Goal: Complete application form

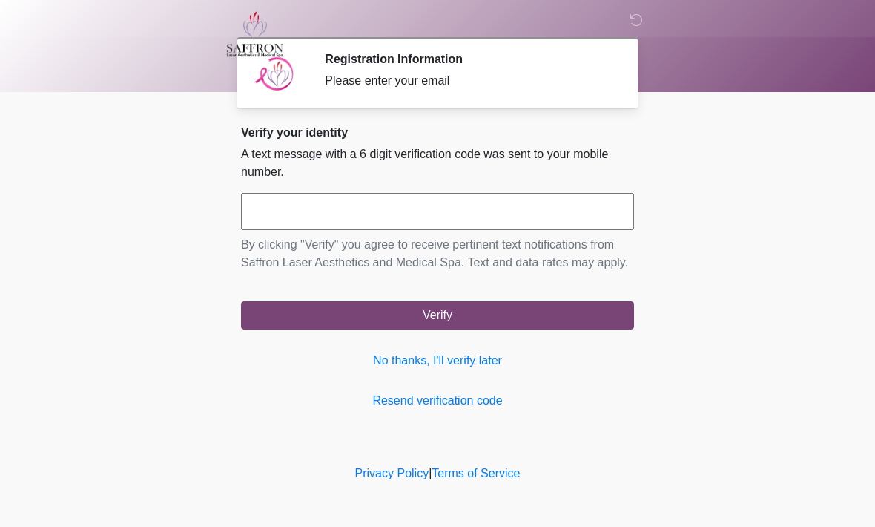
scroll to position [1, 0]
click at [442, 205] on input "text" at bounding box center [437, 211] width 393 height 37
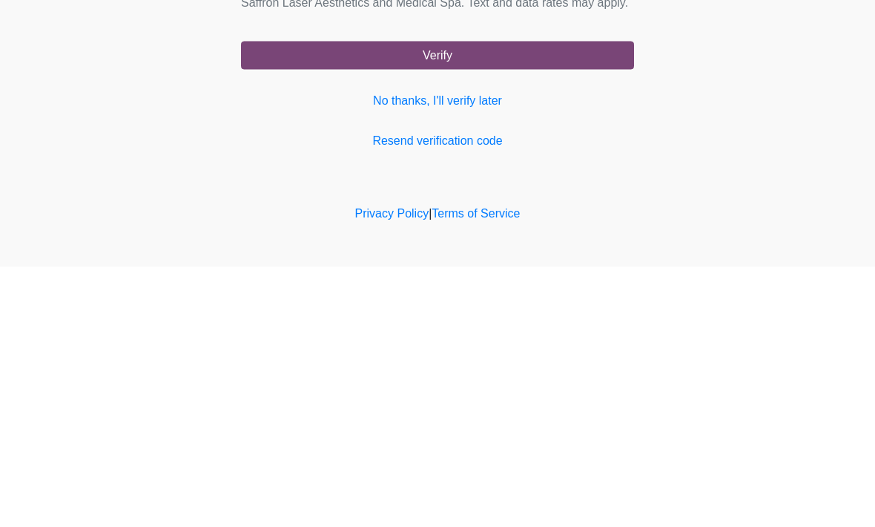
type input "******"
click at [547, 301] on button "Verify" at bounding box center [437, 315] width 393 height 28
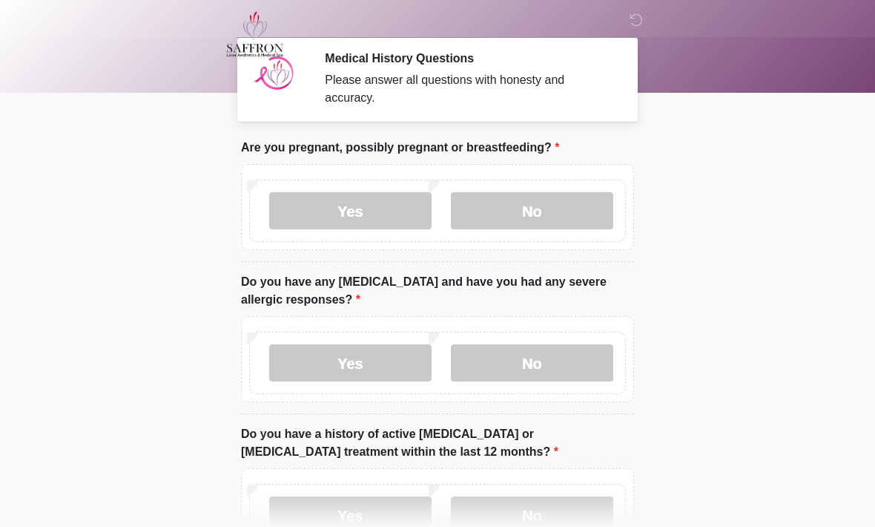
click at [559, 215] on label "No" at bounding box center [532, 210] width 162 height 37
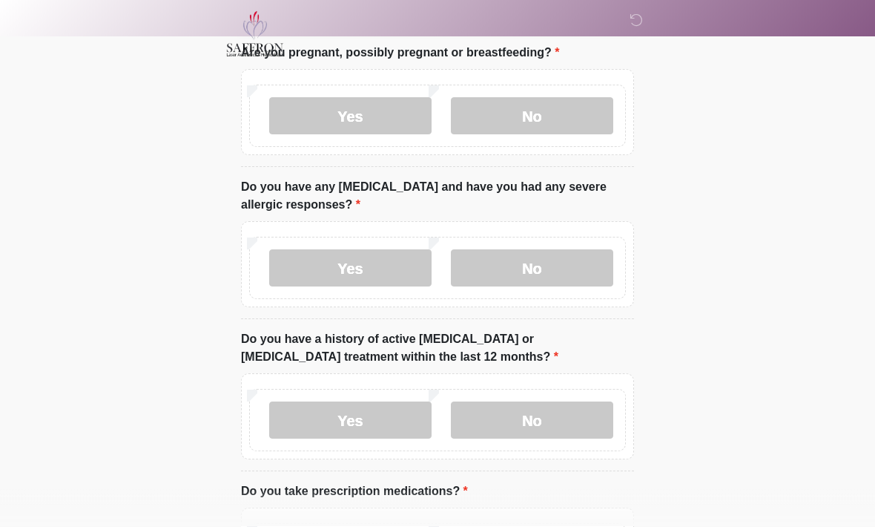
scroll to position [136, 0]
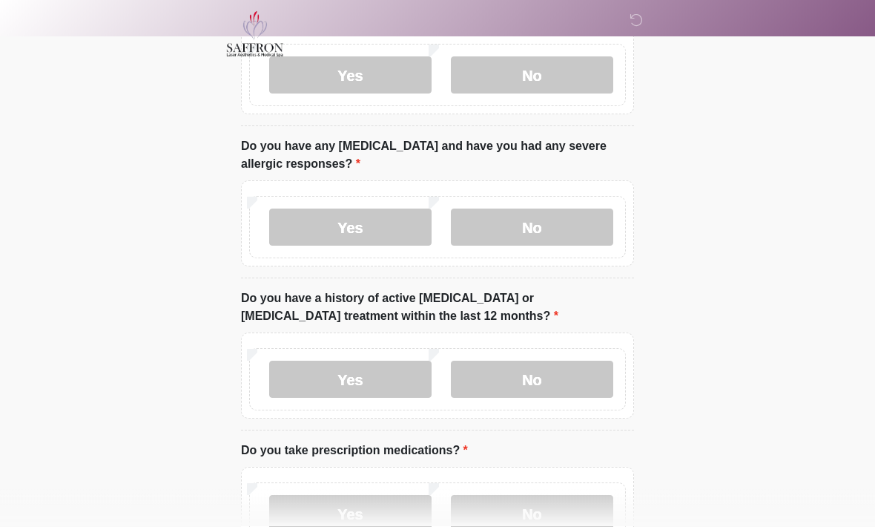
click at [384, 224] on label "Yes" at bounding box center [350, 227] width 162 height 37
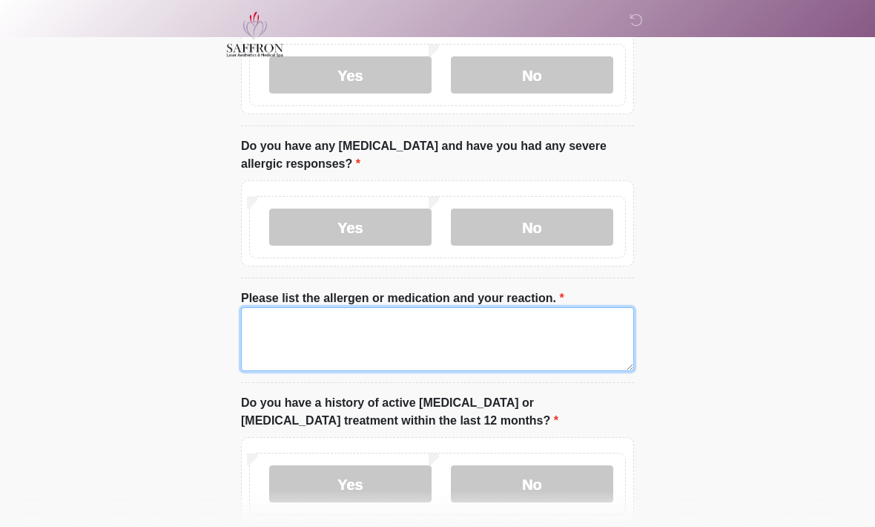
click at [484, 337] on textarea "Please list the allergen or medication and your reaction." at bounding box center [437, 339] width 393 height 64
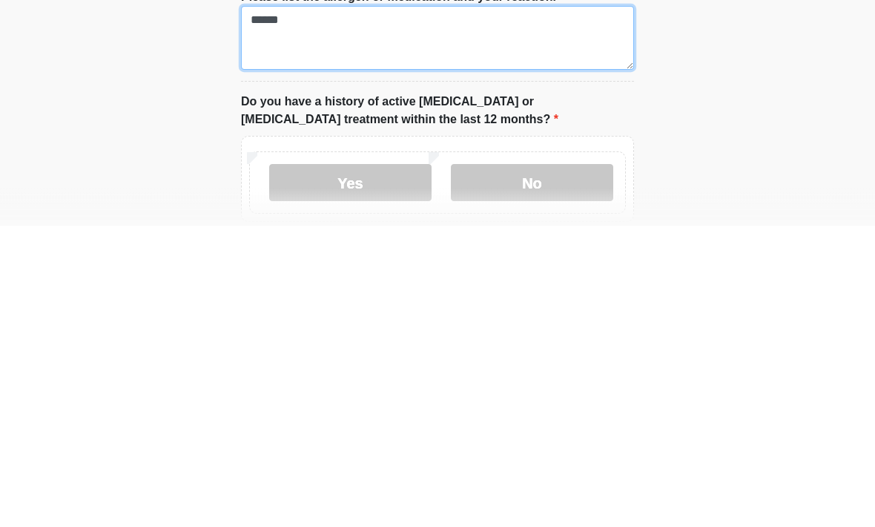
scroll to position [141, 0]
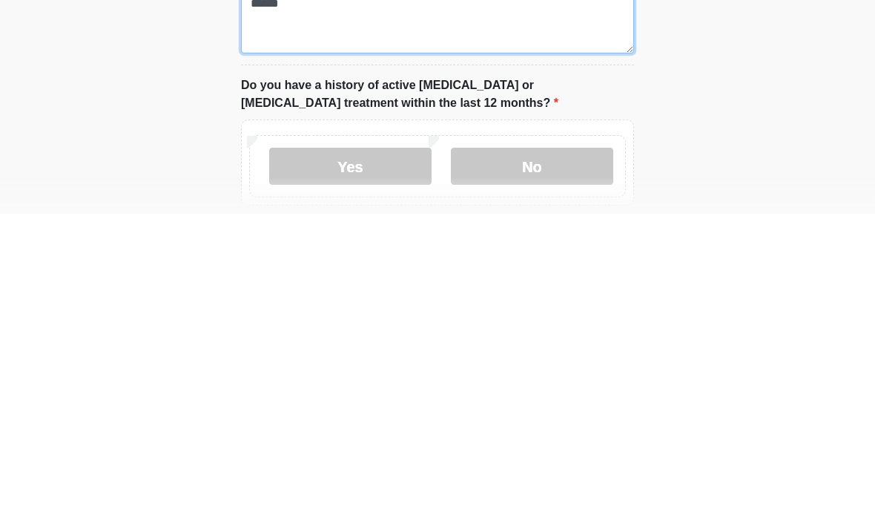
type textarea "******"
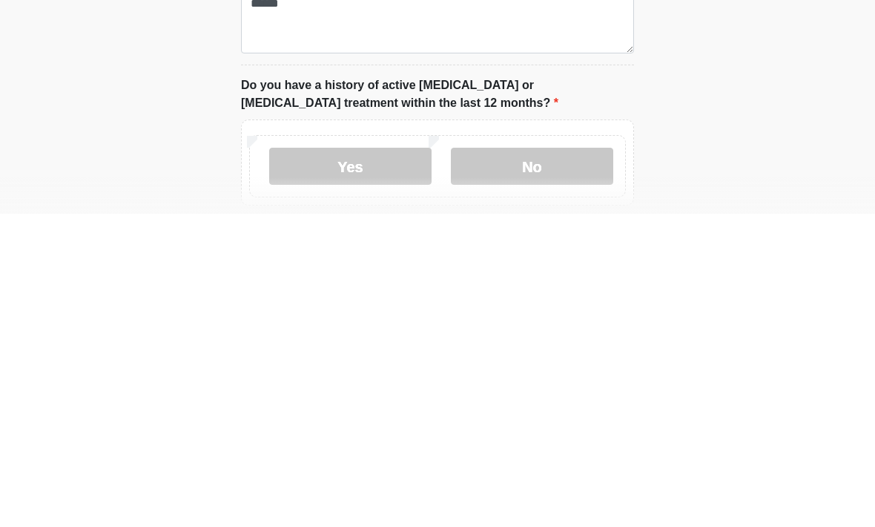
click at [552, 461] on label "No" at bounding box center [532, 479] width 162 height 37
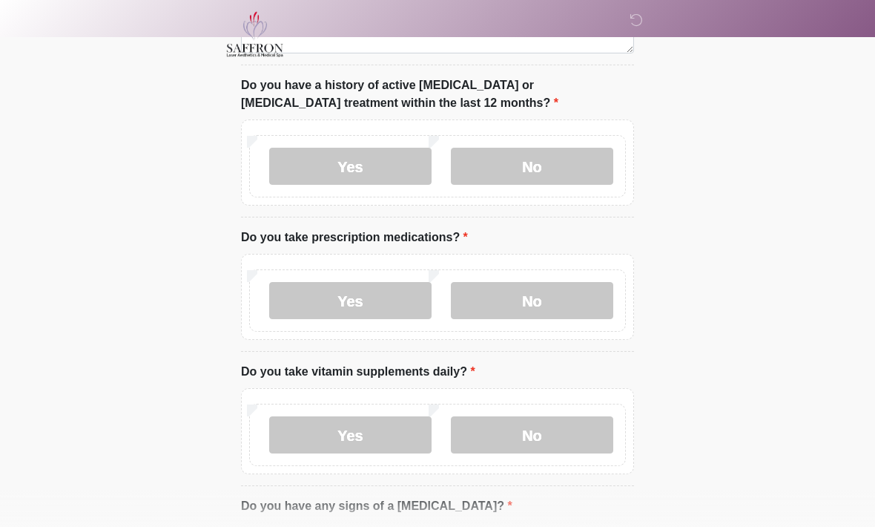
click at [377, 293] on label "Yes" at bounding box center [350, 300] width 162 height 37
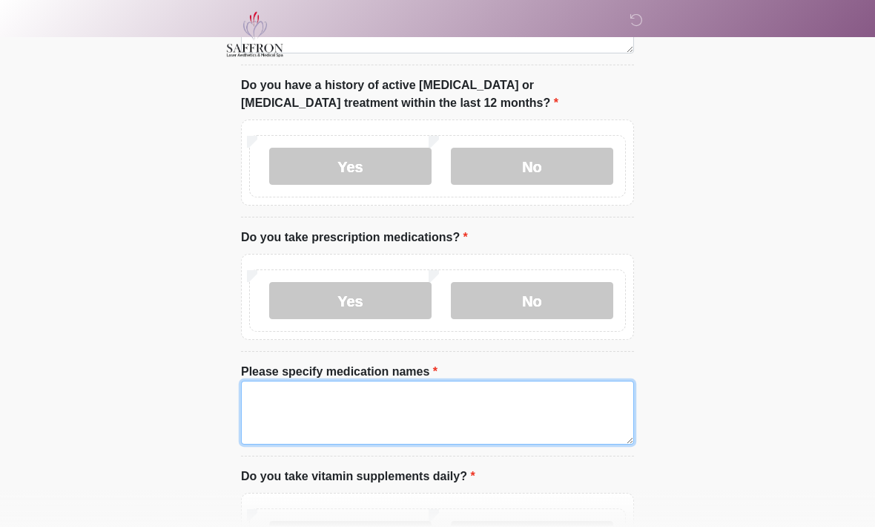
click at [356, 400] on textarea "Please specify medication names" at bounding box center [437, 412] width 393 height 64
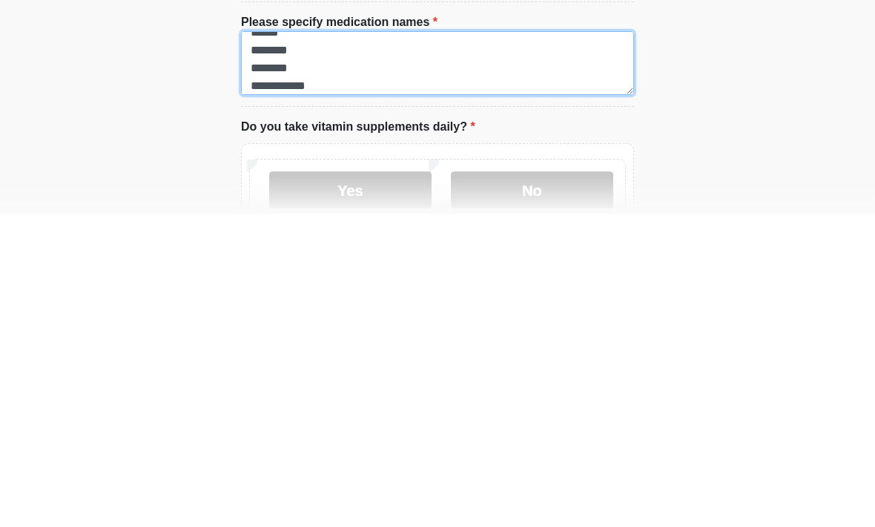
scroll to position [495, 0]
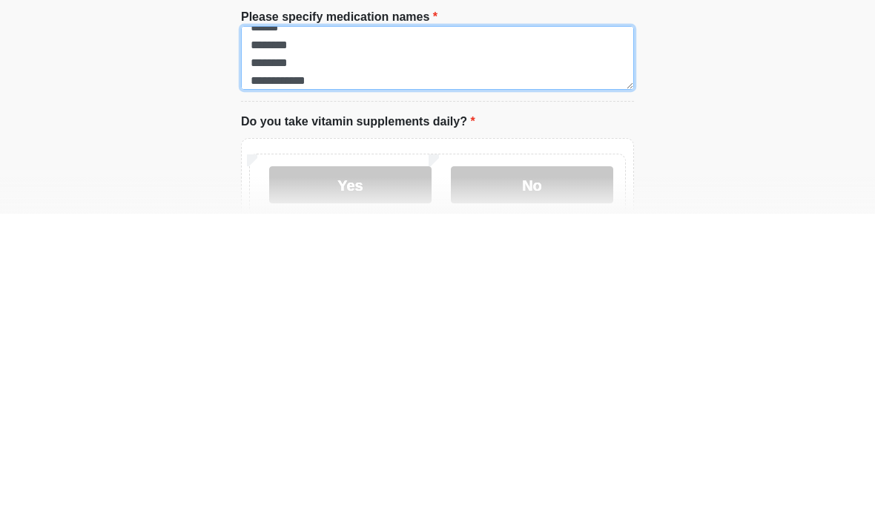
type textarea "**********"
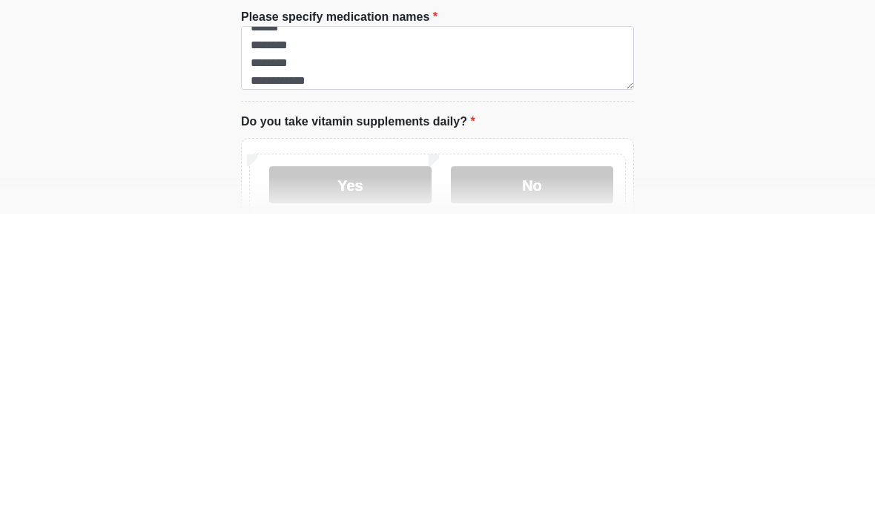
click at [377, 479] on label "Yes" at bounding box center [350, 497] width 162 height 37
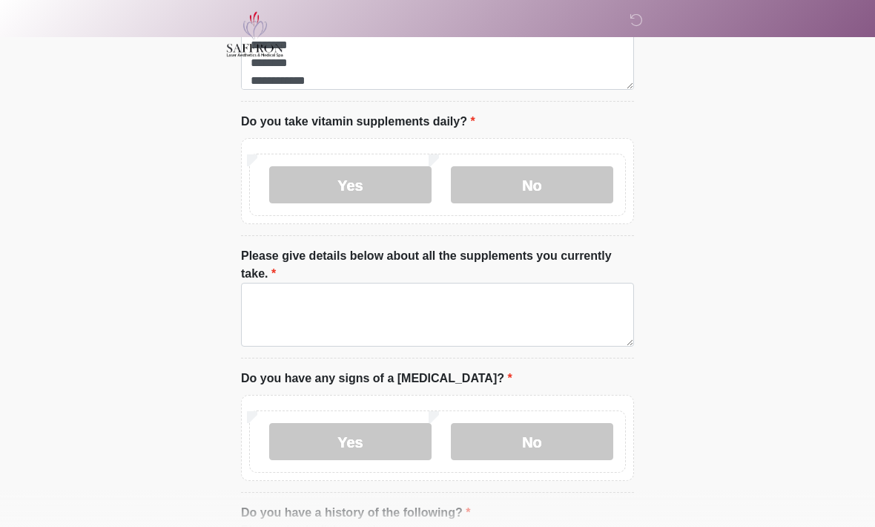
click at [575, 177] on label "No" at bounding box center [532, 184] width 162 height 37
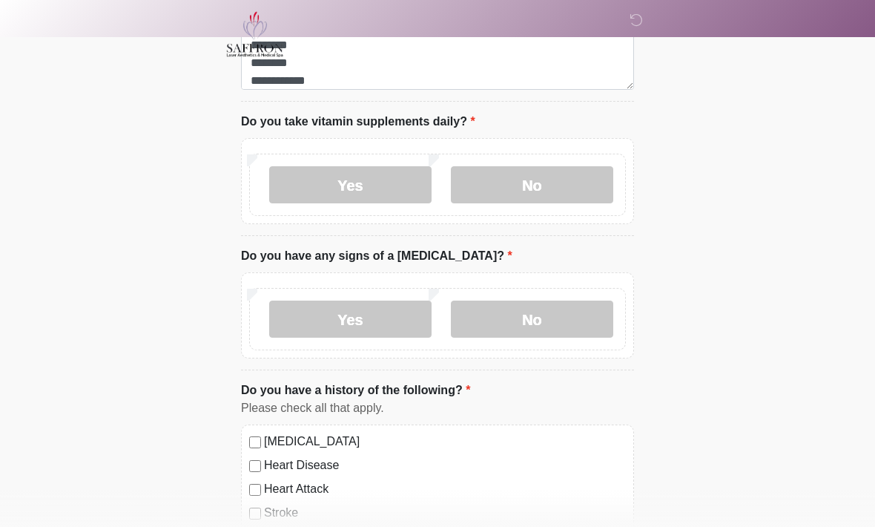
click at [553, 317] on label "No" at bounding box center [532, 318] width 162 height 37
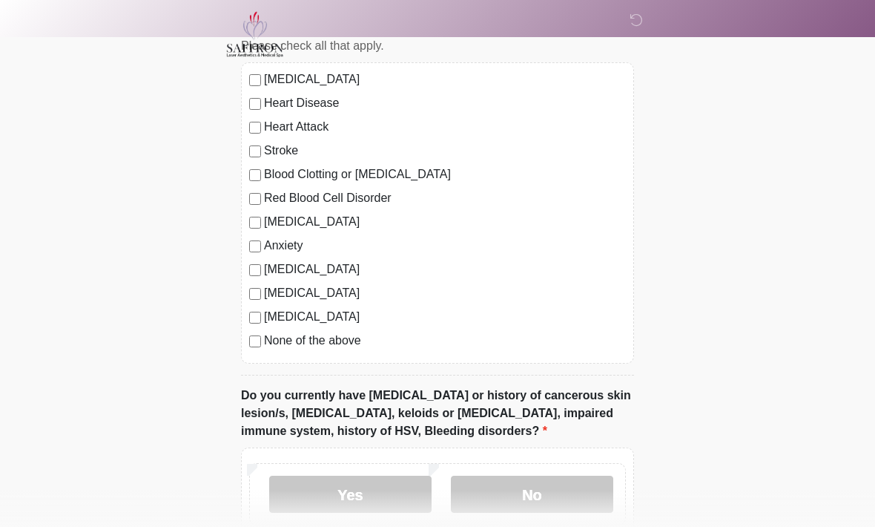
scroll to position [1175, 0]
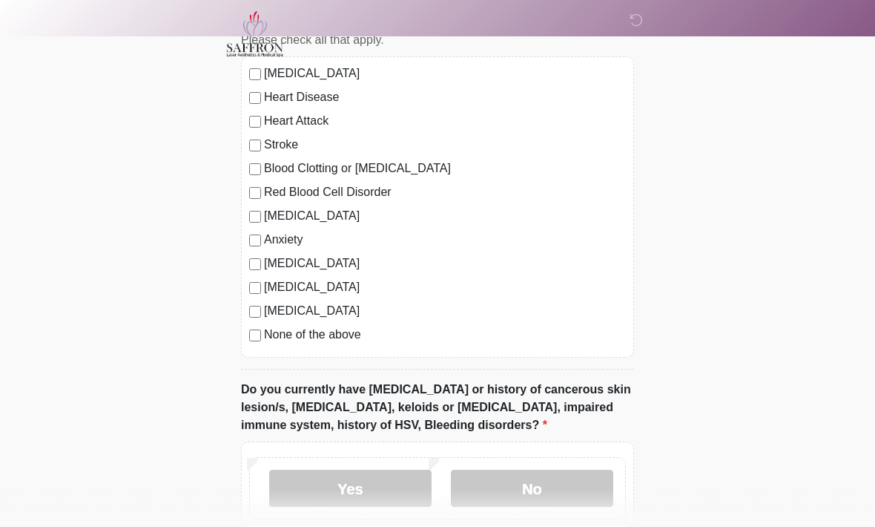
click at [547, 483] on label "No" at bounding box center [532, 488] width 162 height 37
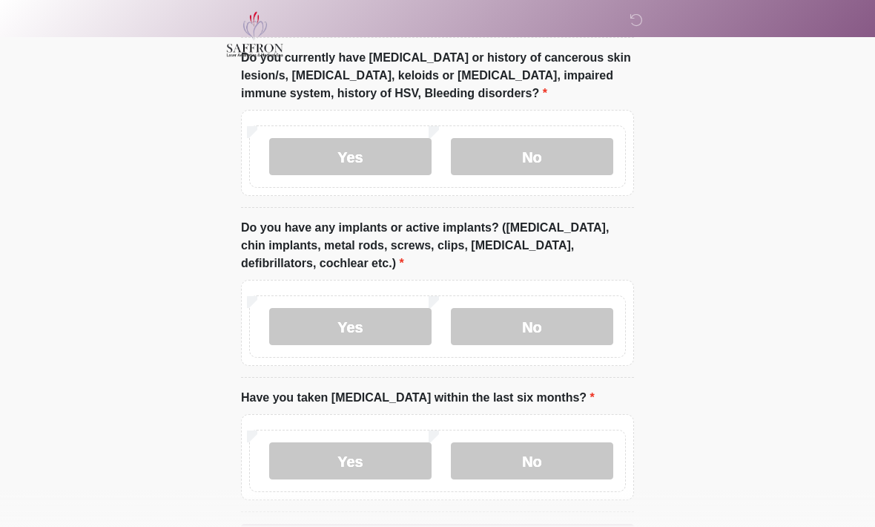
scroll to position [1511, 0]
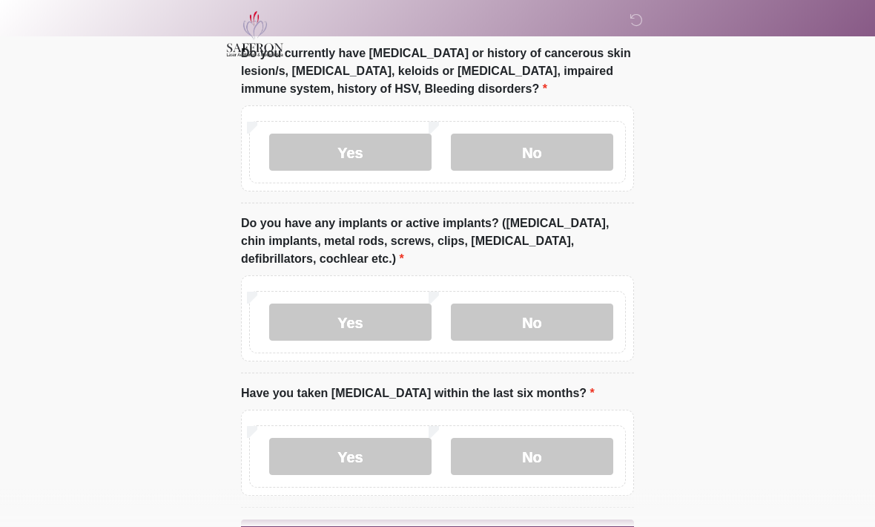
click at [569, 304] on label "No" at bounding box center [532, 322] width 162 height 37
click at [561, 447] on label "No" at bounding box center [532, 456] width 162 height 37
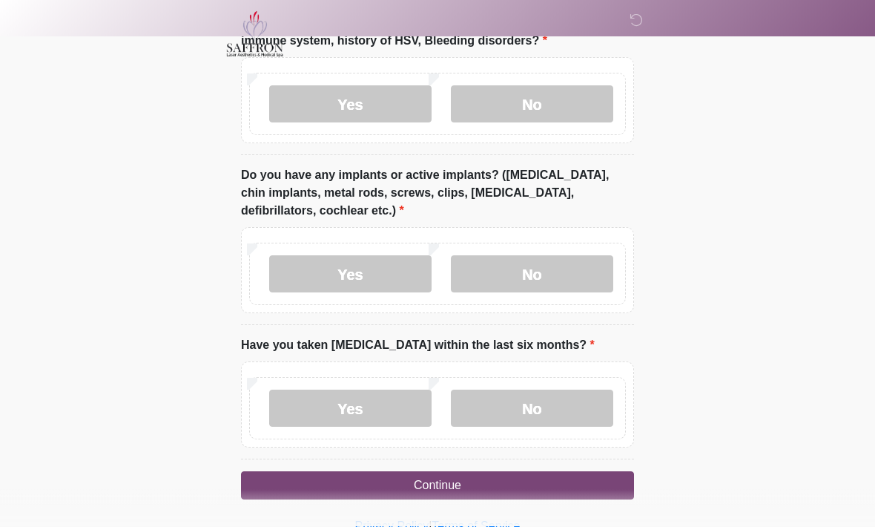
click at [546, 483] on button "Continue" at bounding box center [437, 486] width 393 height 28
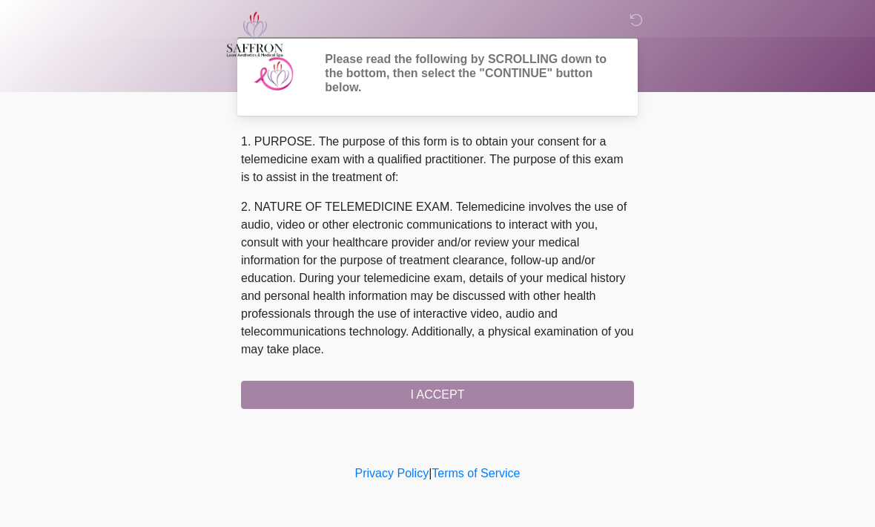
scroll to position [0, 0]
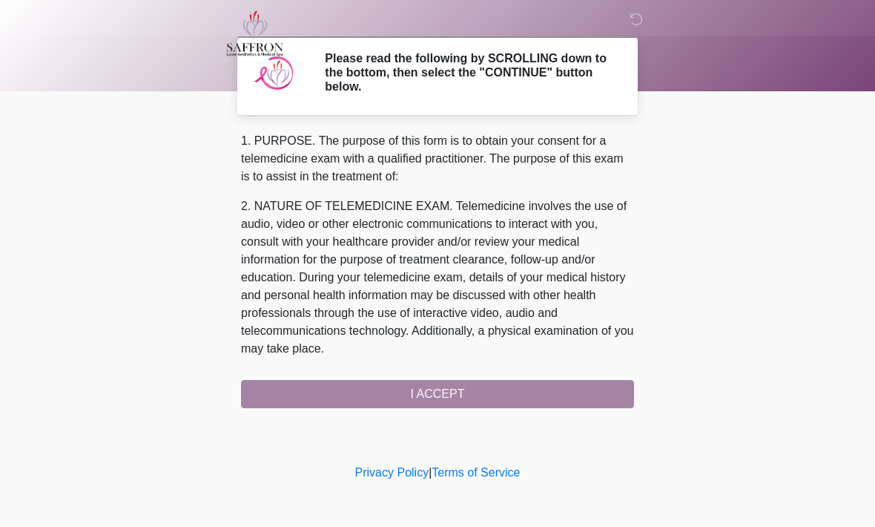
click at [478, 392] on div "1. PURPOSE. The purpose of this form is to obtain your consent for a telemedici…" at bounding box center [437, 271] width 393 height 276
click at [453, 392] on div "1. PURPOSE. The purpose of this form is to obtain your consent for a telemedici…" at bounding box center [437, 271] width 393 height 276
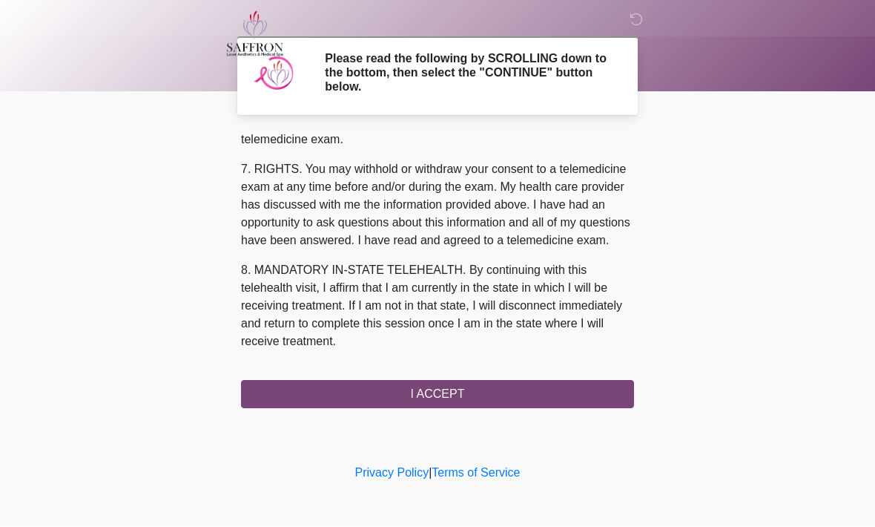
scroll to position [666, 0]
click at [460, 390] on button "I ACCEPT" at bounding box center [437, 394] width 393 height 28
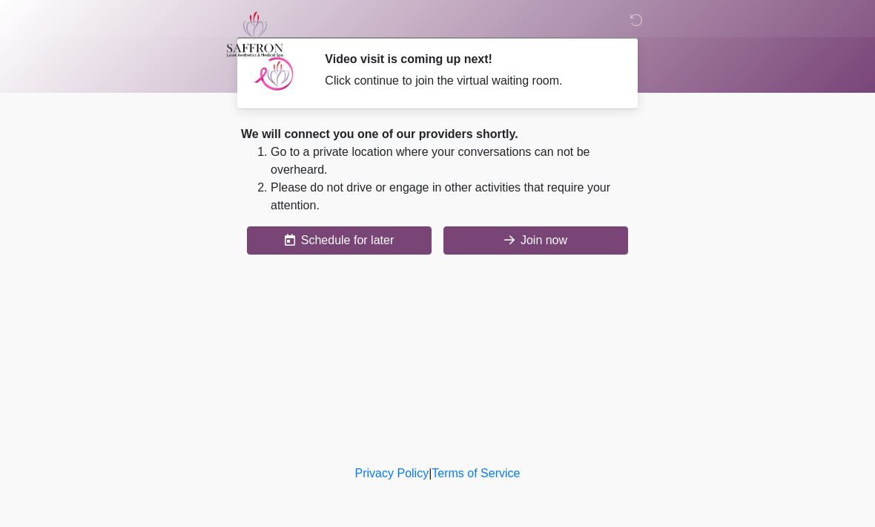
click at [561, 239] on button "Join now" at bounding box center [535, 240] width 185 height 28
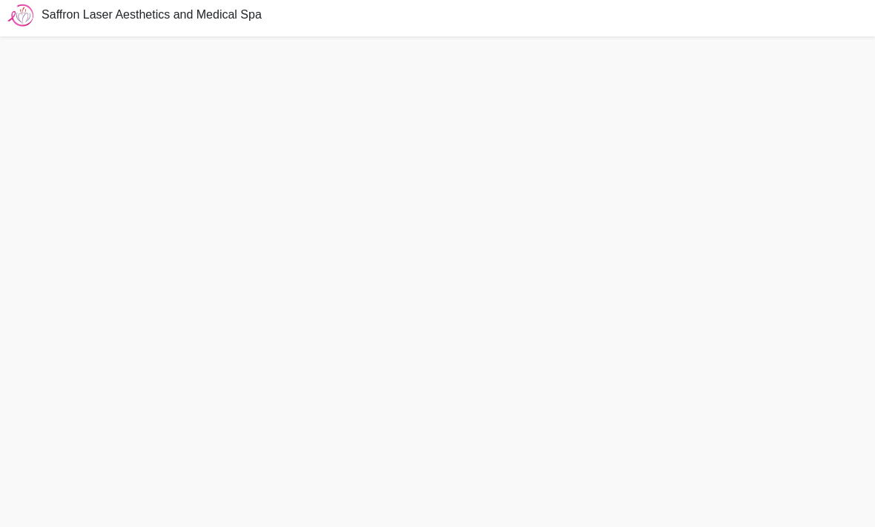
scroll to position [4, 0]
